Goal: Transaction & Acquisition: Subscribe to service/newsletter

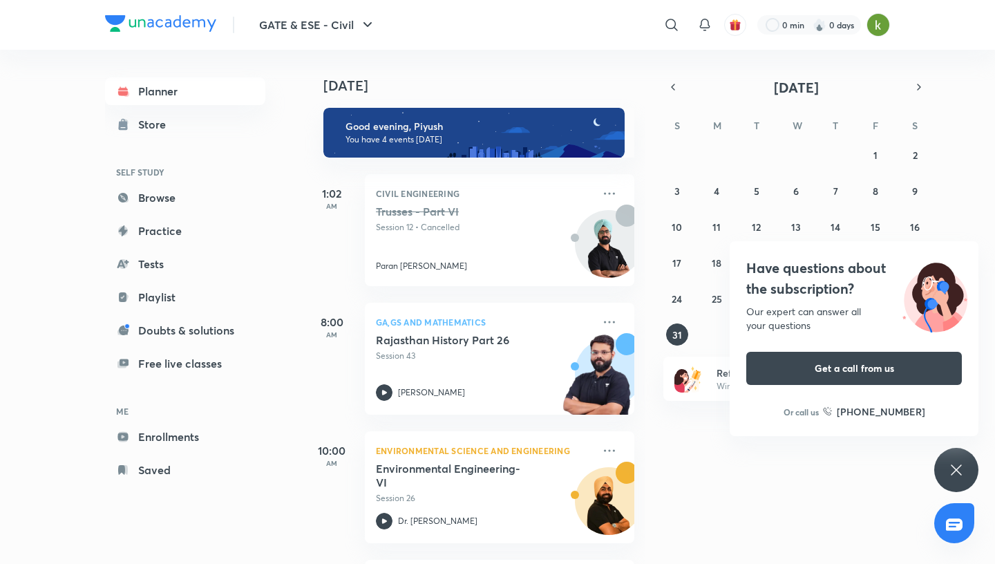
click at [959, 471] on icon at bounding box center [956, 469] width 17 height 17
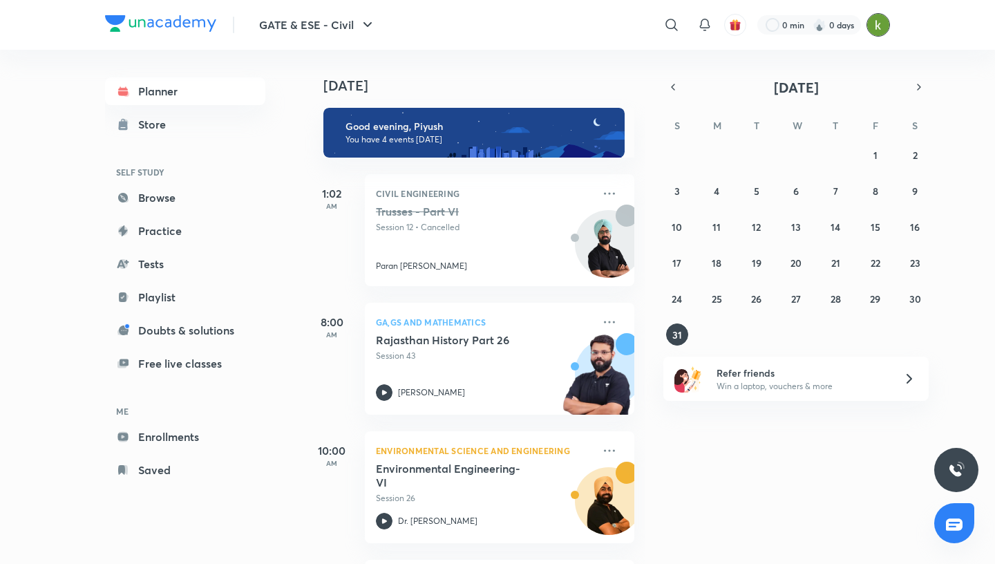
click at [881, 34] on img at bounding box center [877, 24] width 23 height 23
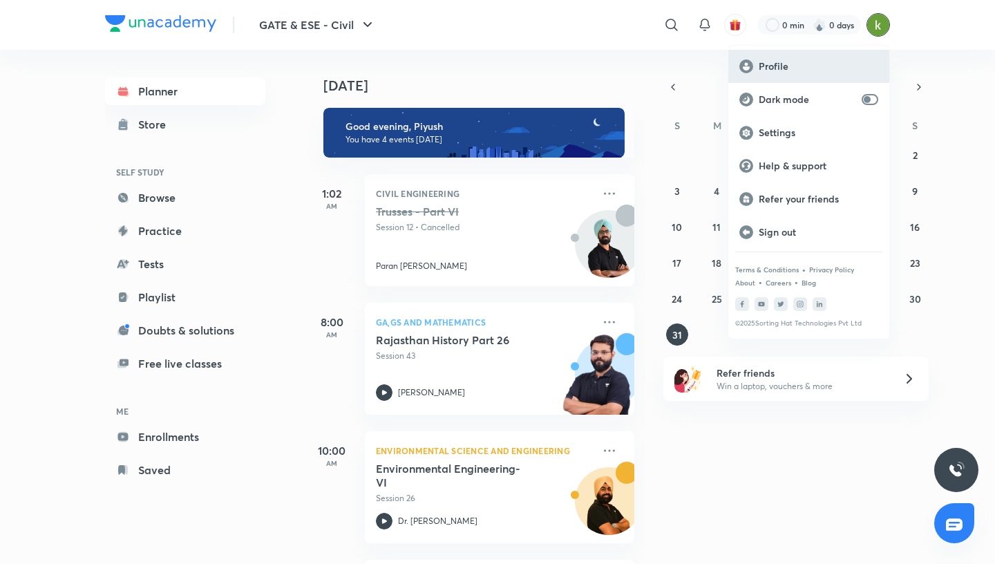
click at [801, 73] on div "Profile" at bounding box center [808, 66] width 161 height 33
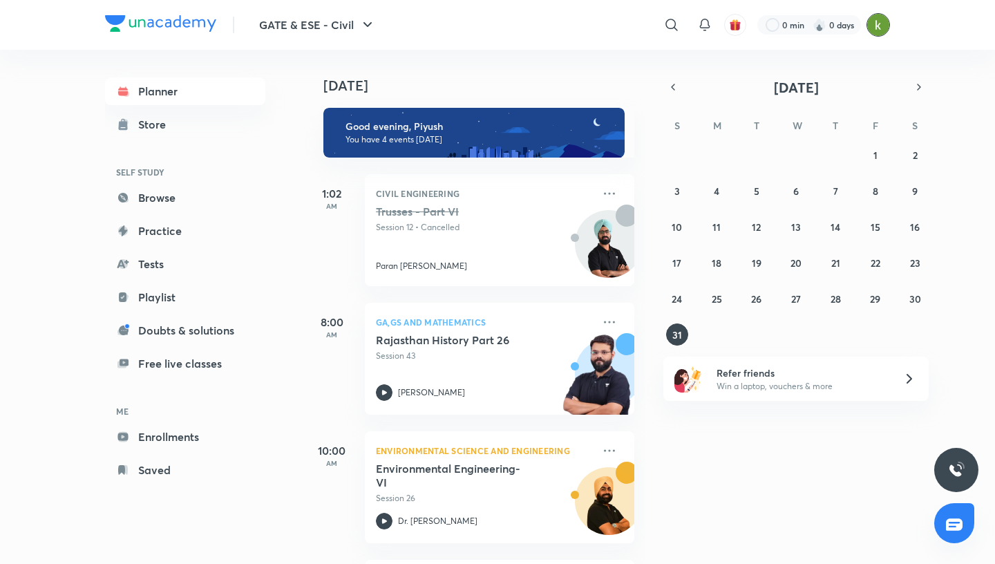
click at [876, 28] on img at bounding box center [877, 24] width 23 height 23
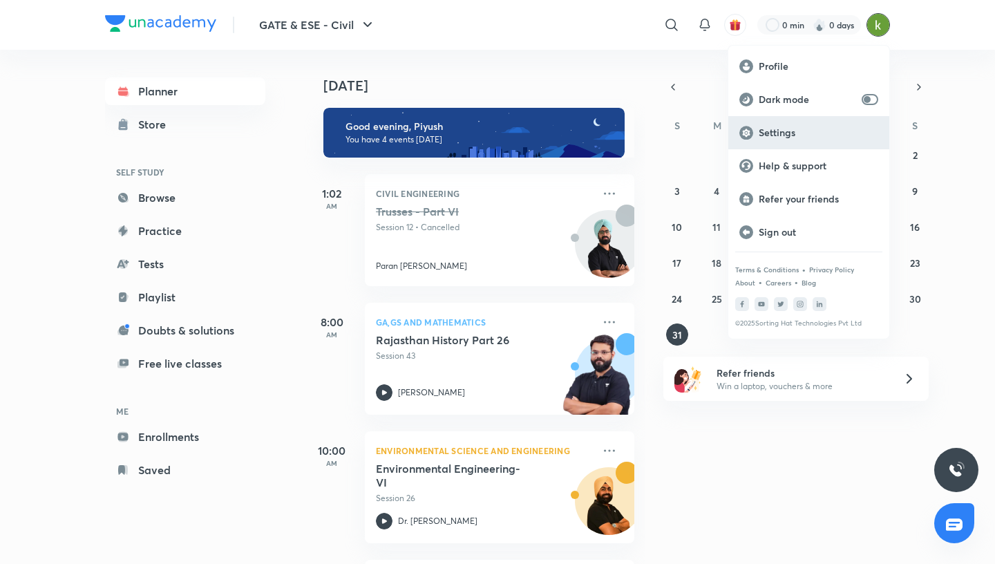
click at [753, 135] on icon at bounding box center [746, 133] width 14 height 14
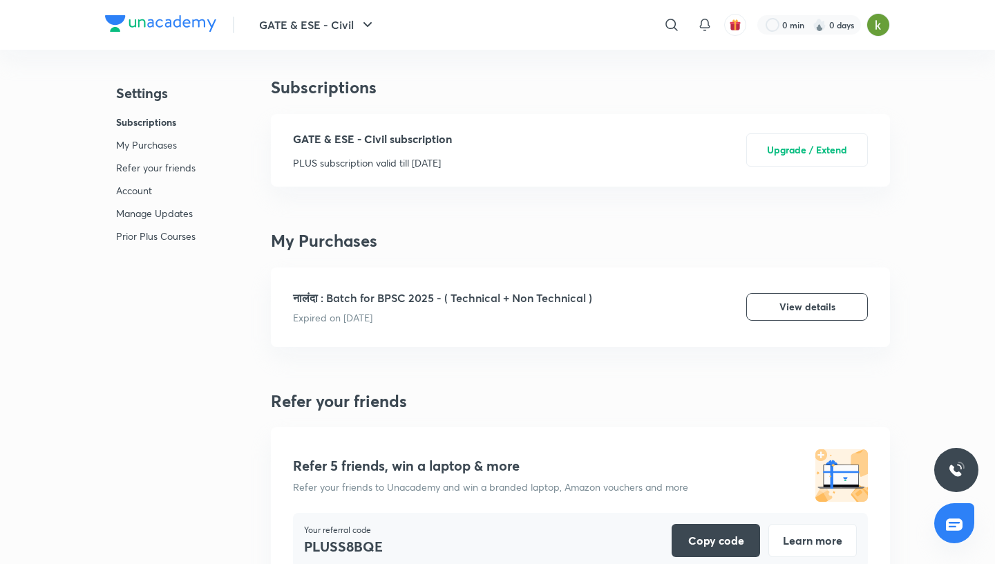
click at [170, 146] on p "My Purchases" at bounding box center [155, 144] width 79 height 15
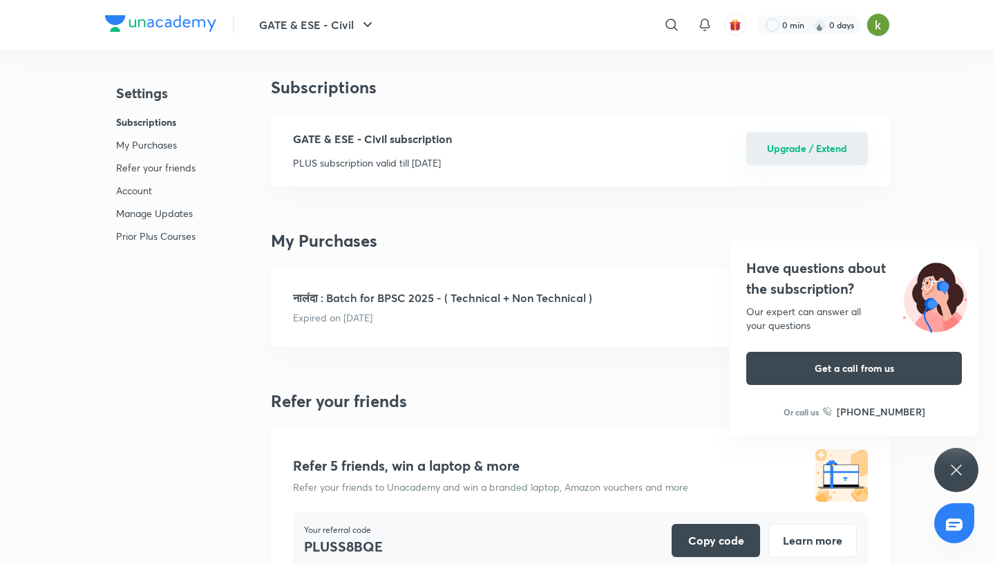
click at [793, 147] on button "Upgrade / Extend" at bounding box center [807, 148] width 122 height 33
